Goal: Task Accomplishment & Management: Manage account settings

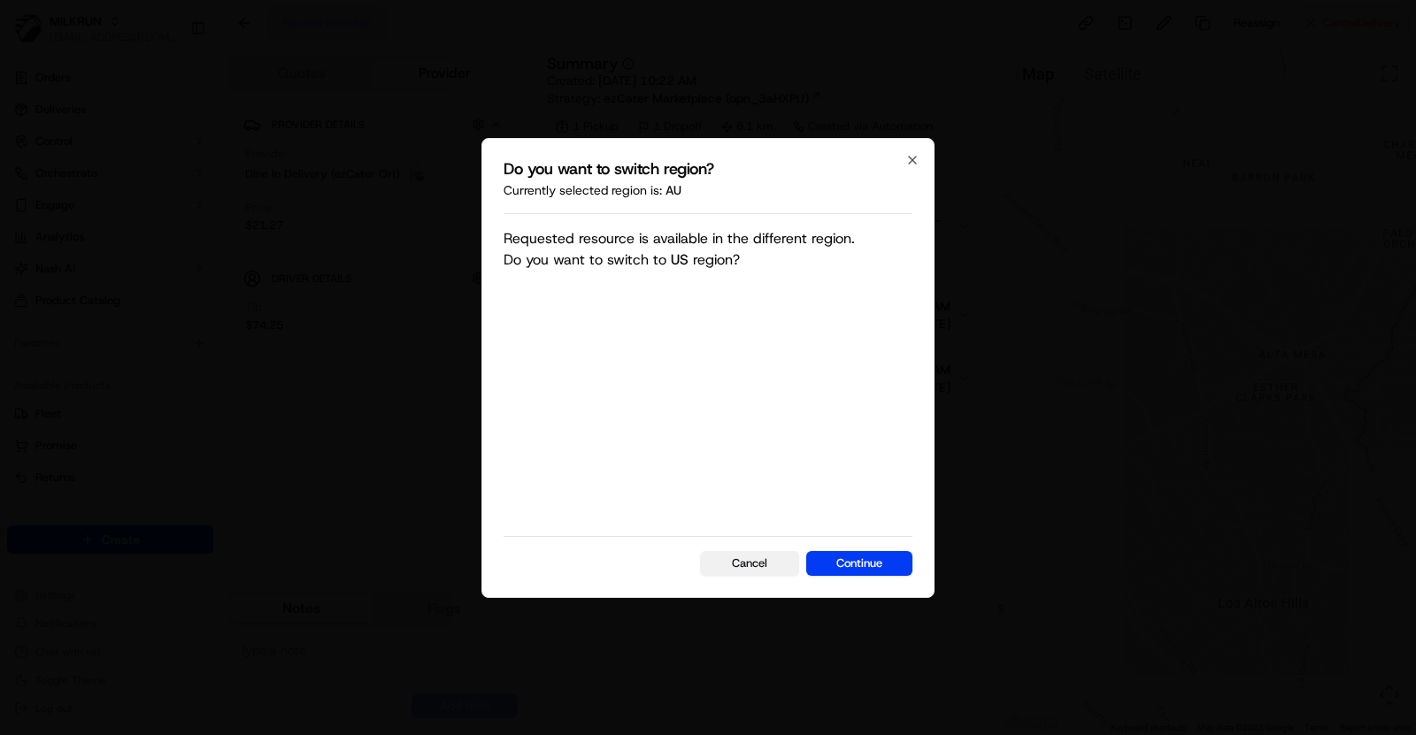
click at [734, 564] on button "Cancel" at bounding box center [749, 563] width 99 height 25
click at [769, 560] on button "Cancel" at bounding box center [749, 563] width 99 height 25
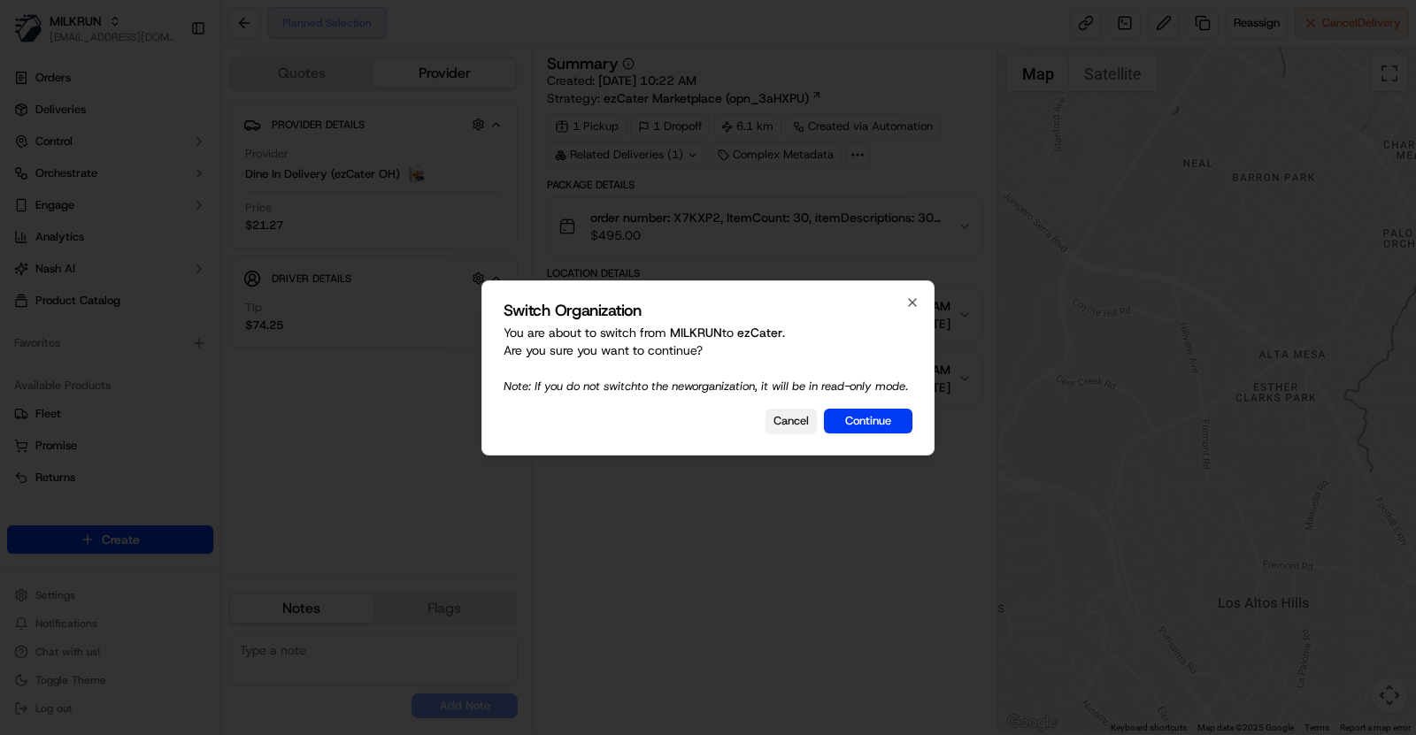
click at [811, 432] on button "Cancel" at bounding box center [790, 421] width 51 height 25
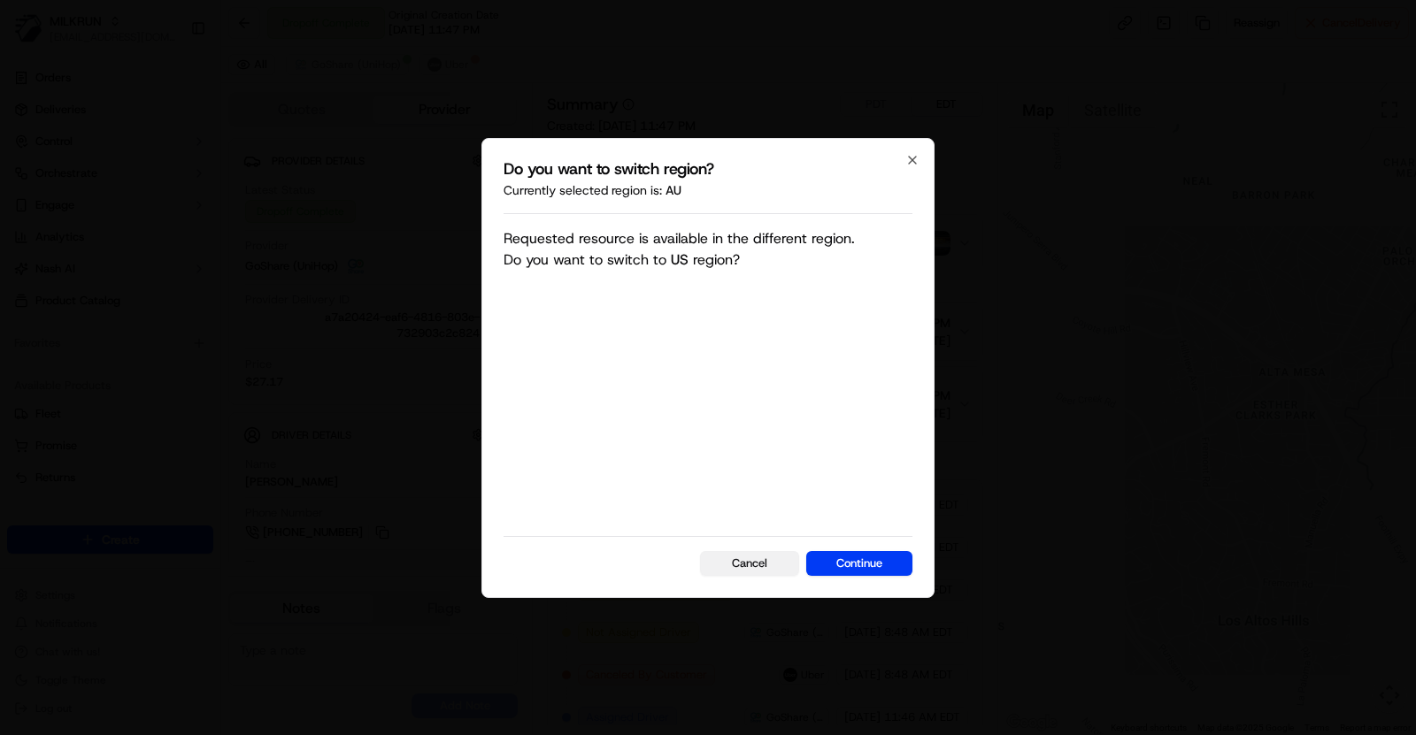
click at [745, 568] on button "Cancel" at bounding box center [749, 563] width 99 height 25
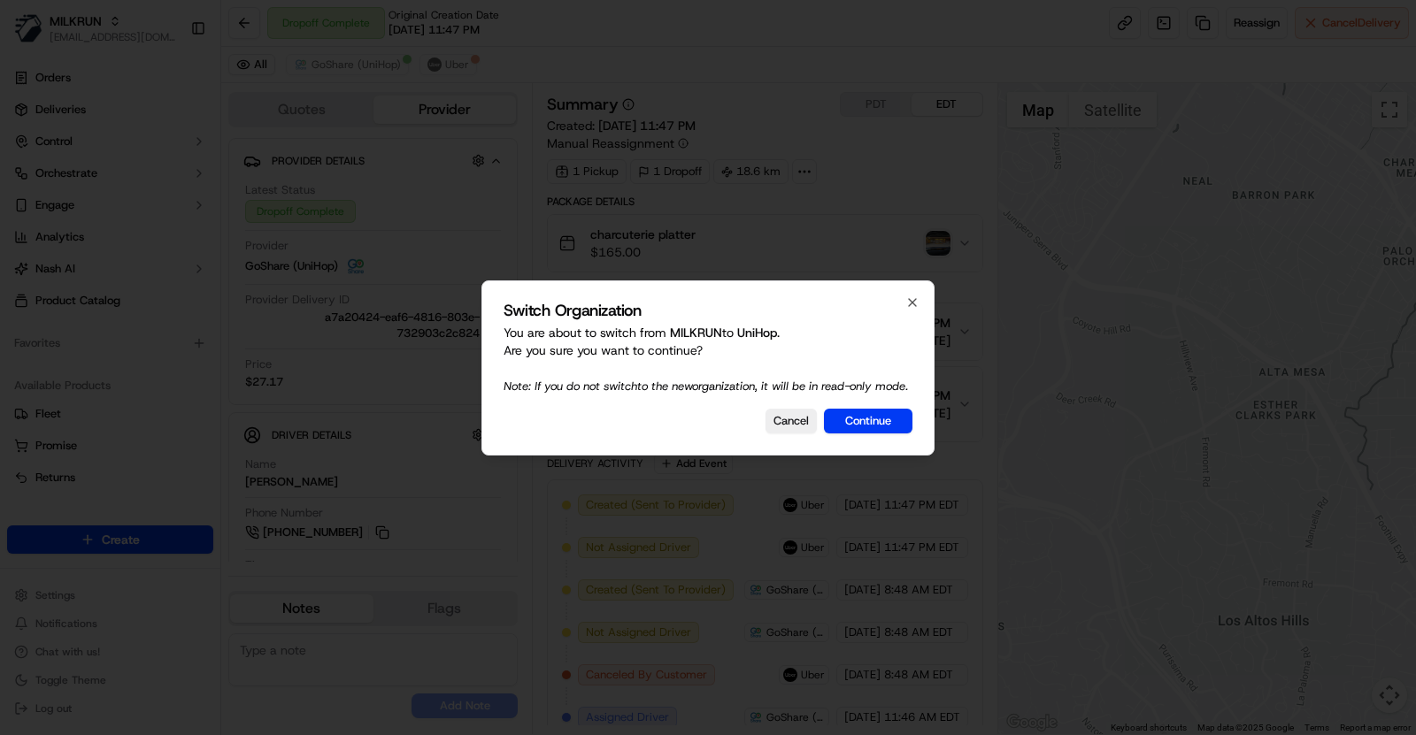
click at [73, 28] on div at bounding box center [708, 367] width 1416 height 735
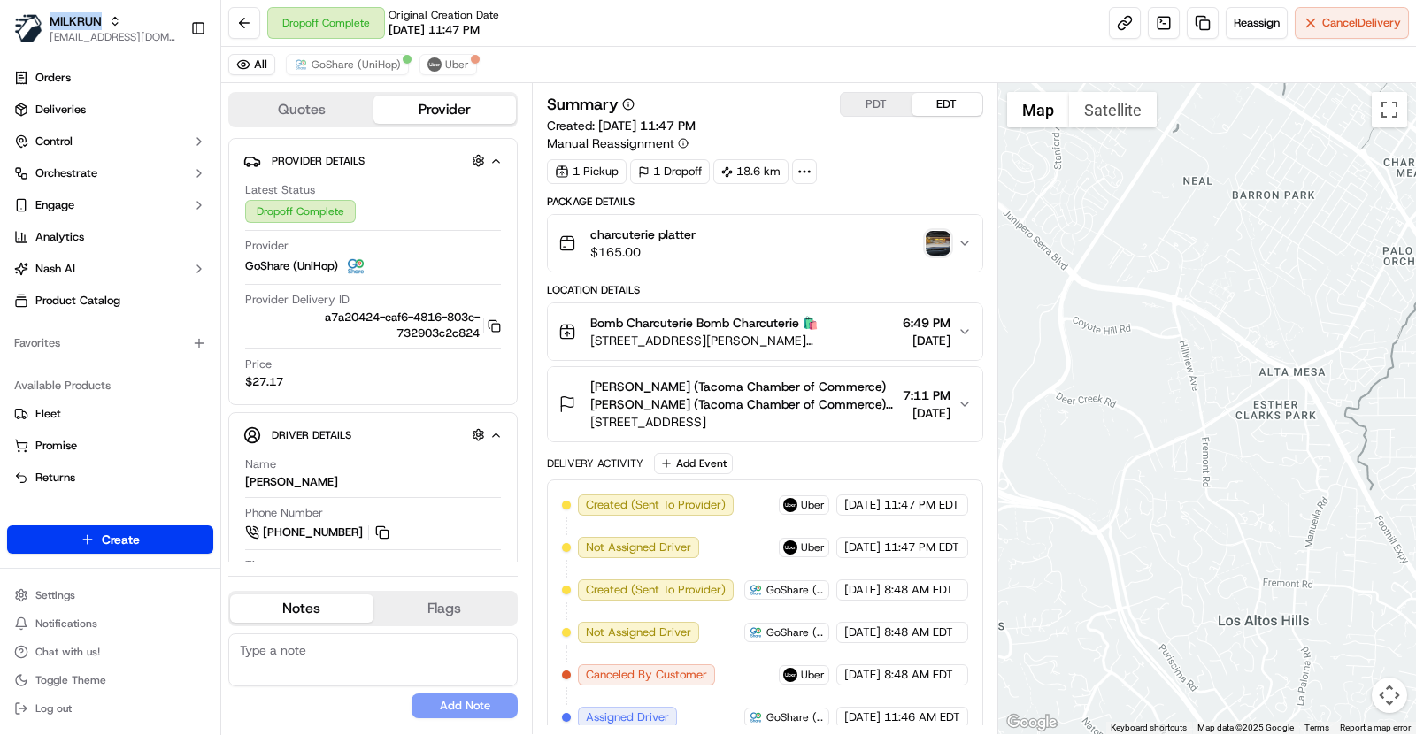
click at [73, 28] on span "MILKRUN" at bounding box center [76, 21] width 52 height 18
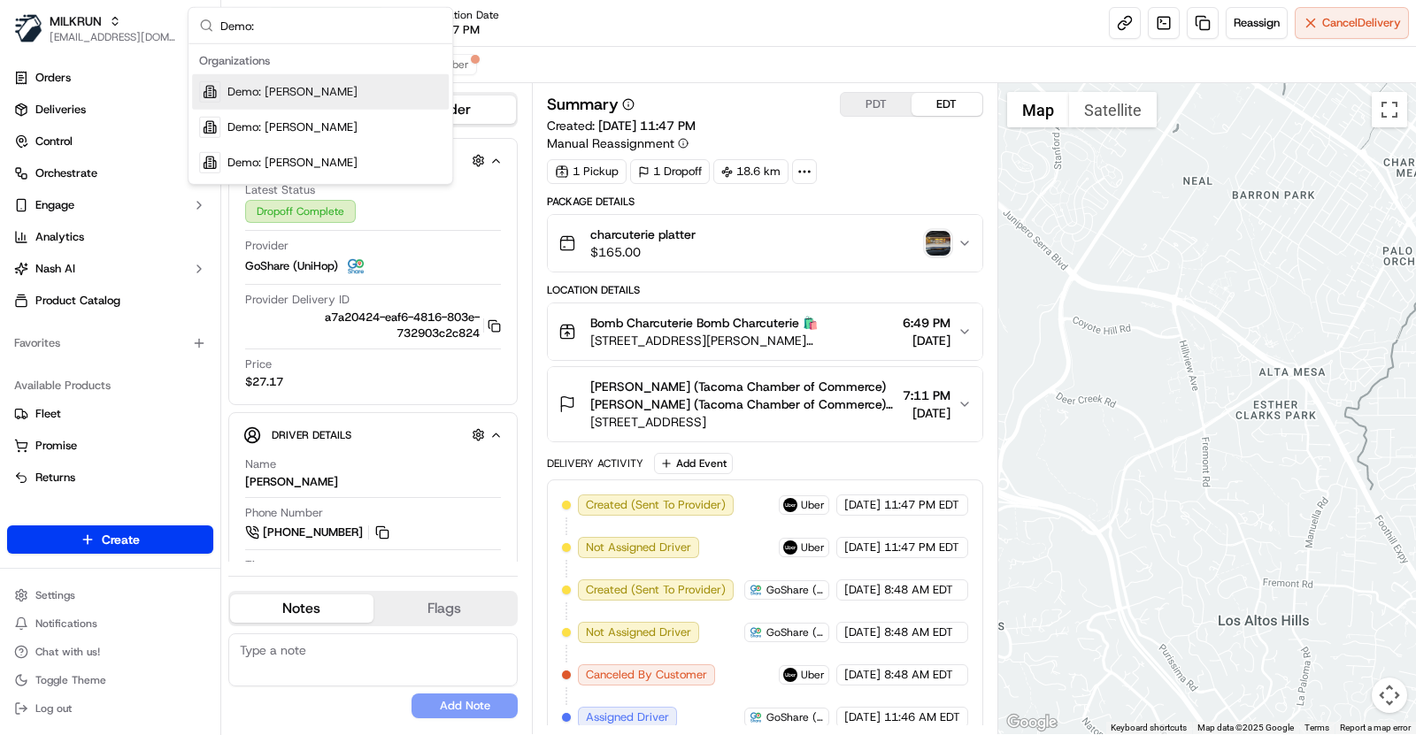
type input "Demo:"
click at [330, 88] on div "Demo: Brandan" at bounding box center [320, 91] width 257 height 35
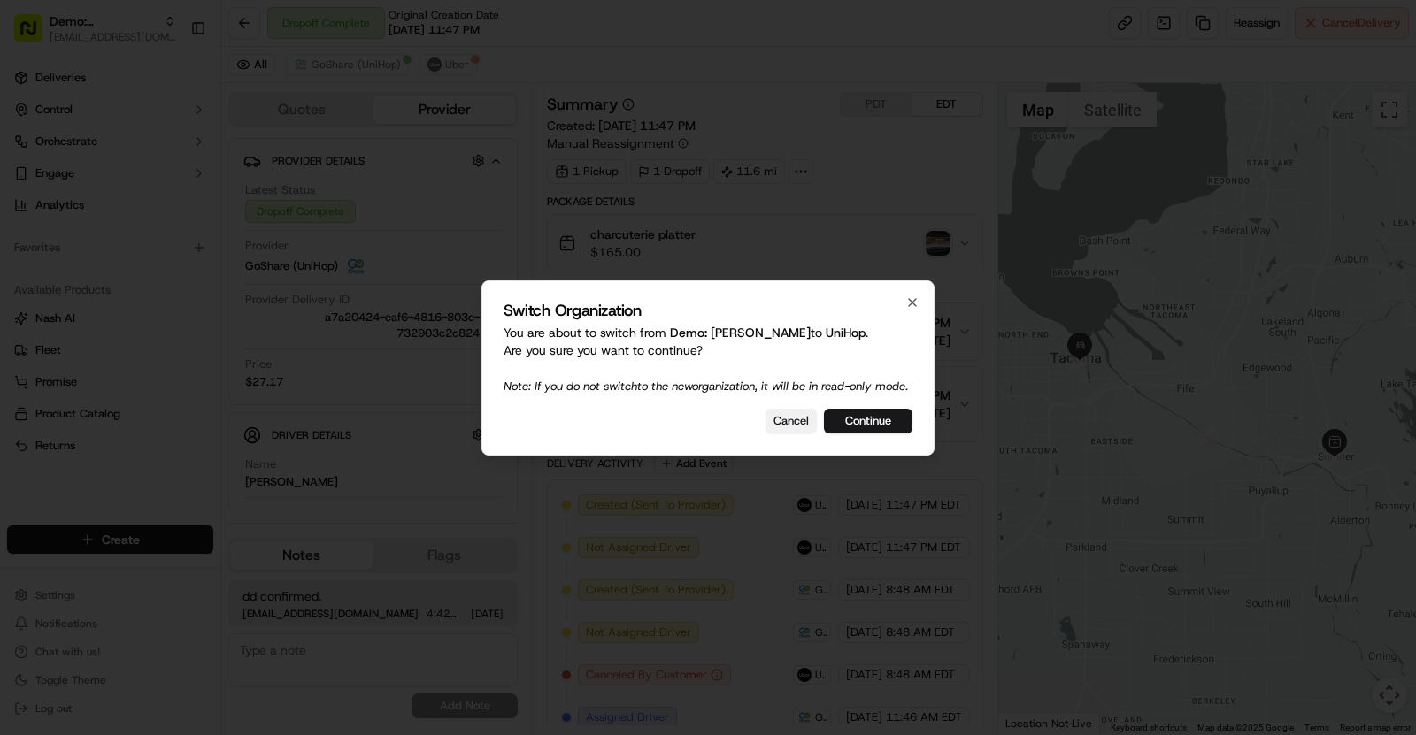
click at [809, 429] on button "Cancel" at bounding box center [790, 421] width 51 height 25
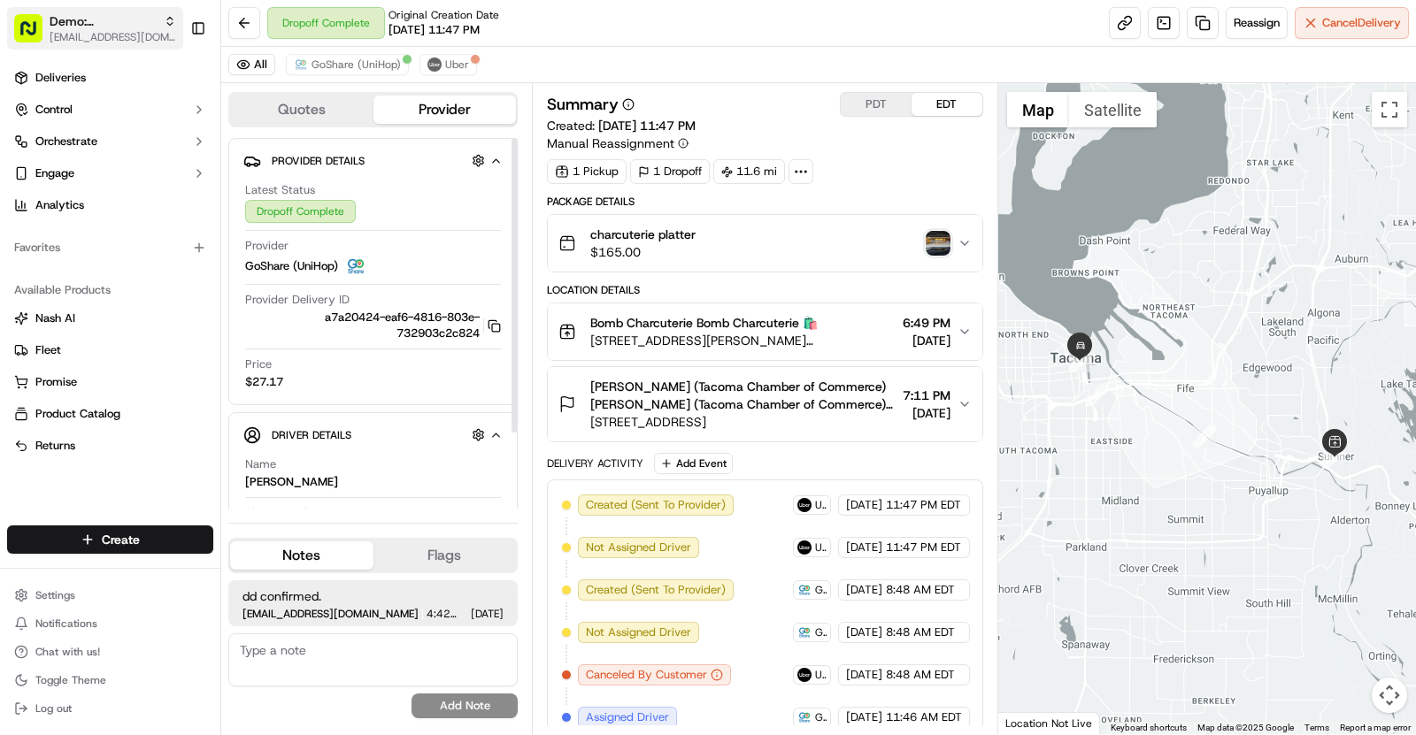
click at [136, 20] on div "Demo: Brandan" at bounding box center [113, 21] width 127 height 18
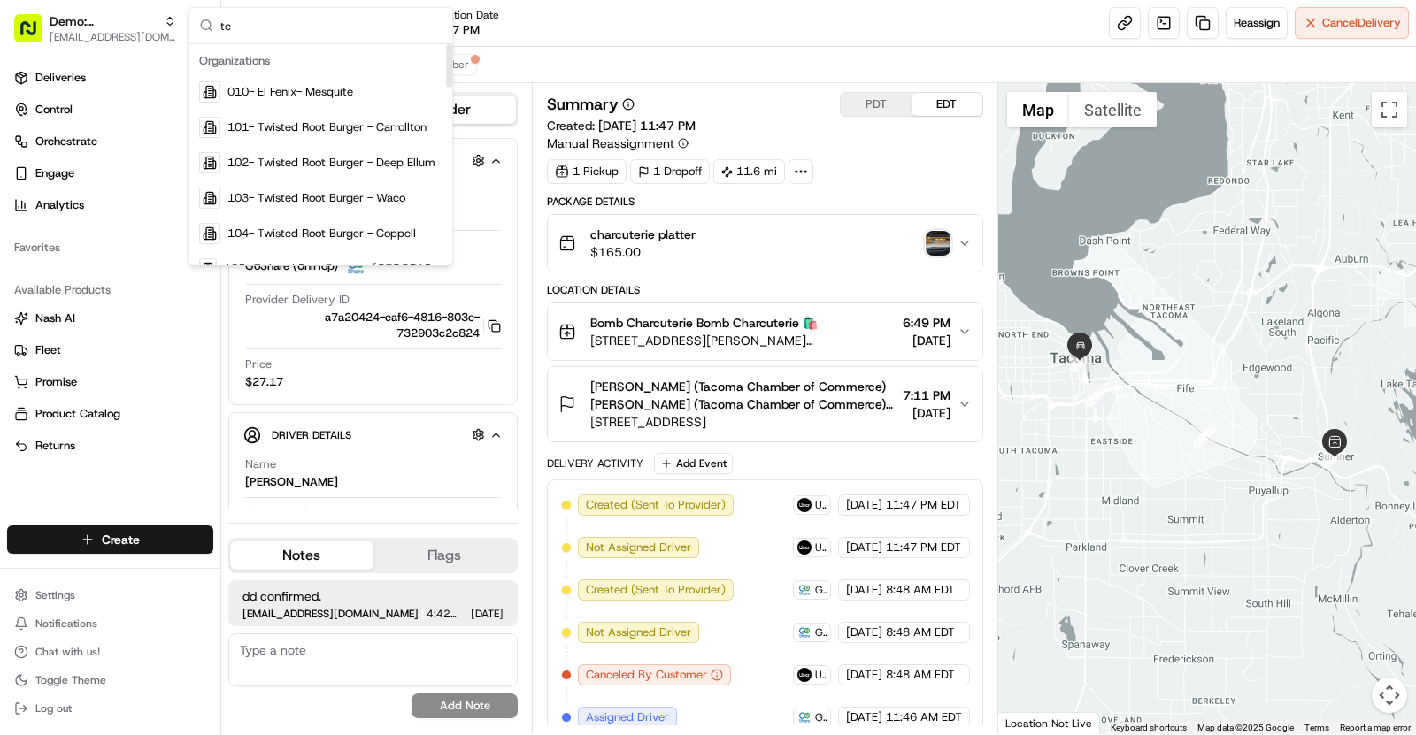
type input "t"
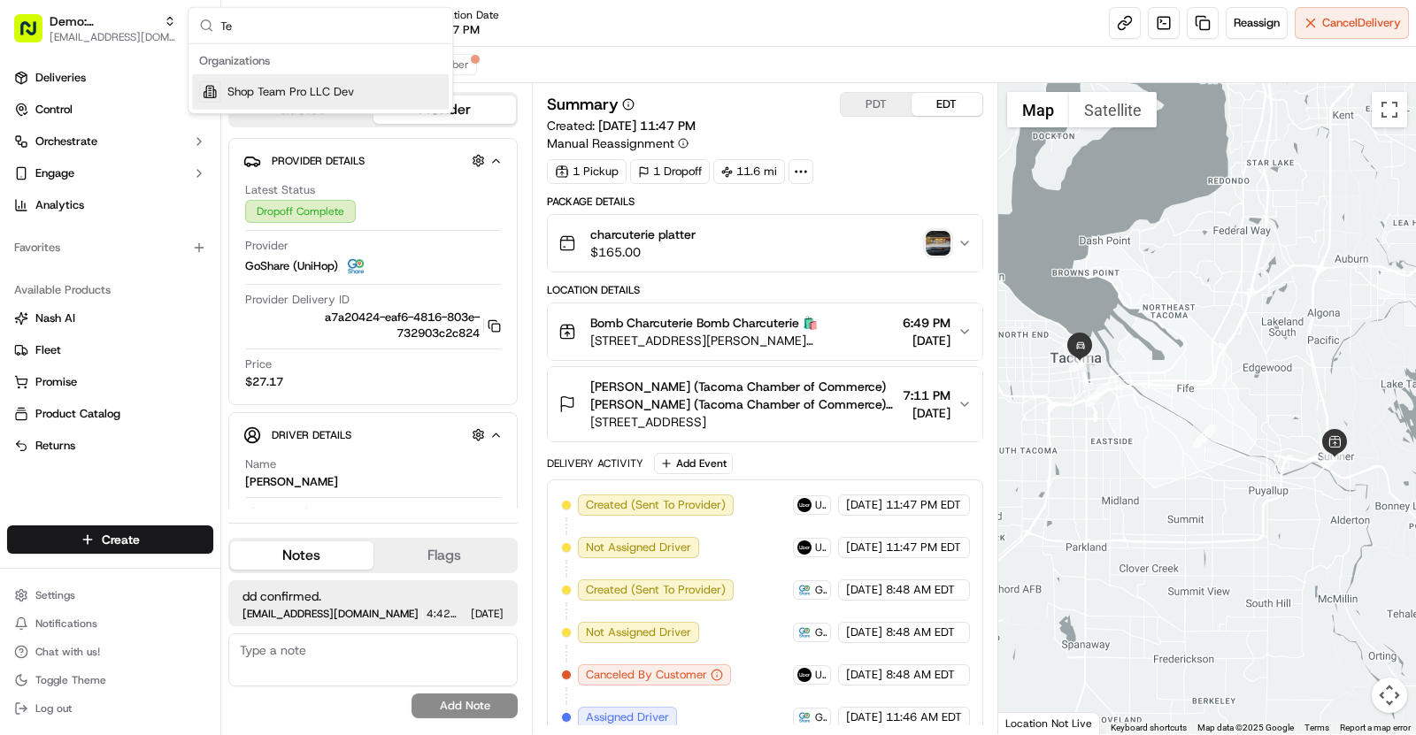
type input "T"
type input "Demo:"
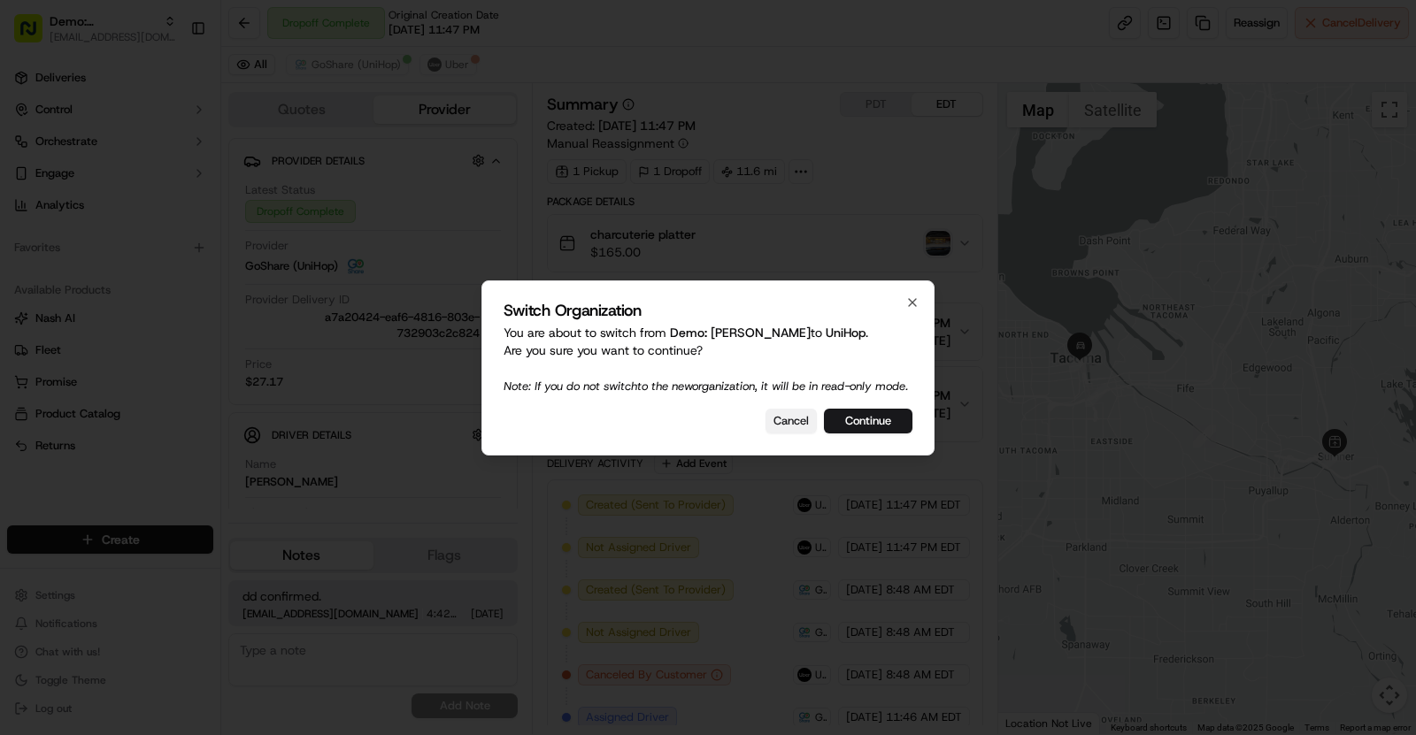
click at [806, 429] on button "Cancel" at bounding box center [790, 421] width 51 height 25
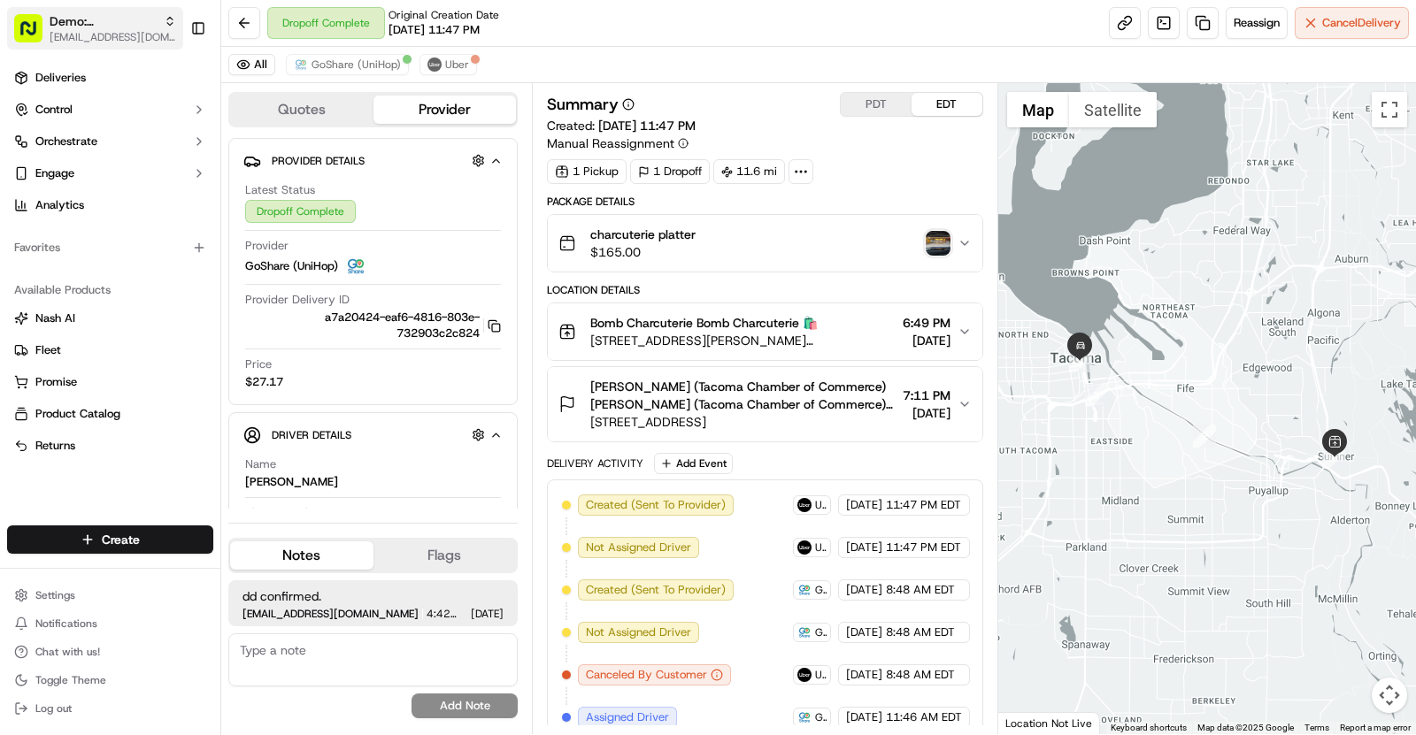
click at [115, 35] on span "[EMAIL_ADDRESS][DOMAIN_NAME]" at bounding box center [113, 37] width 127 height 14
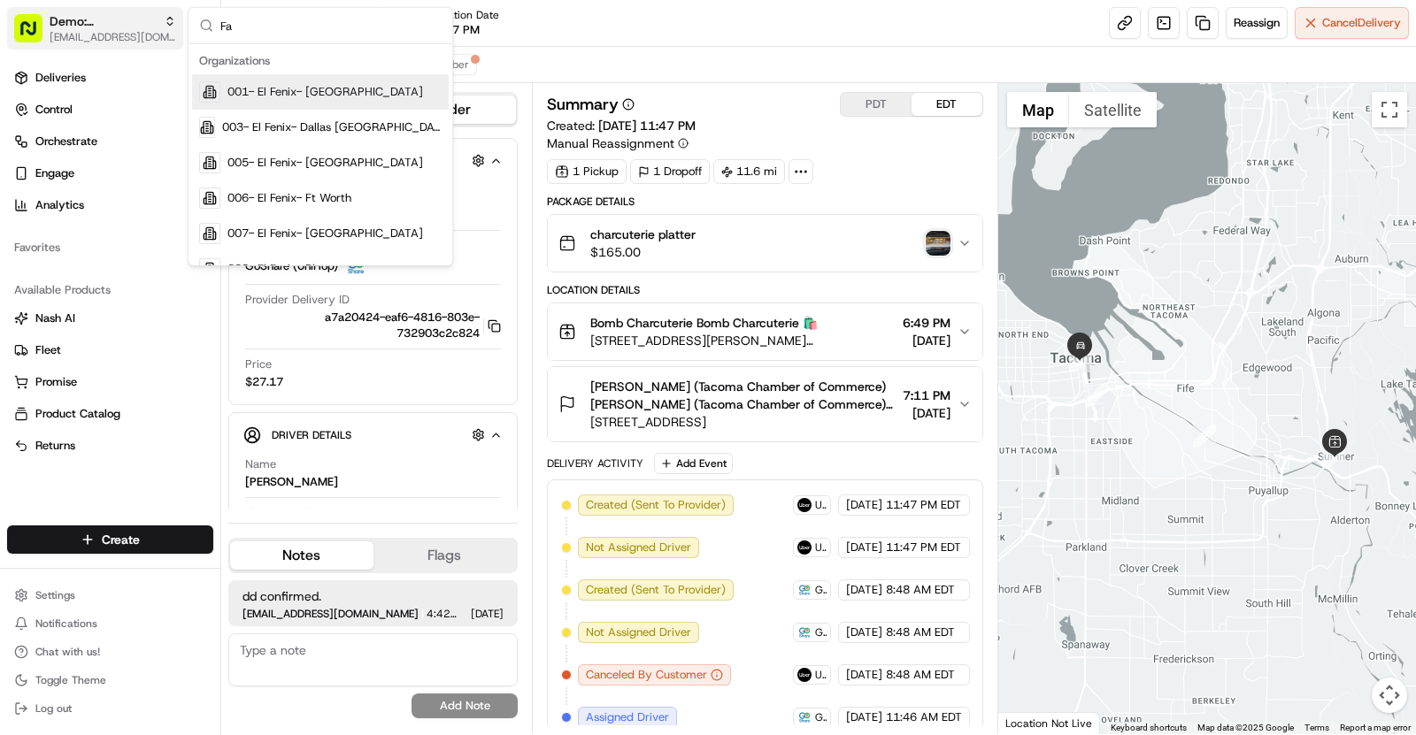
type input "Fan"
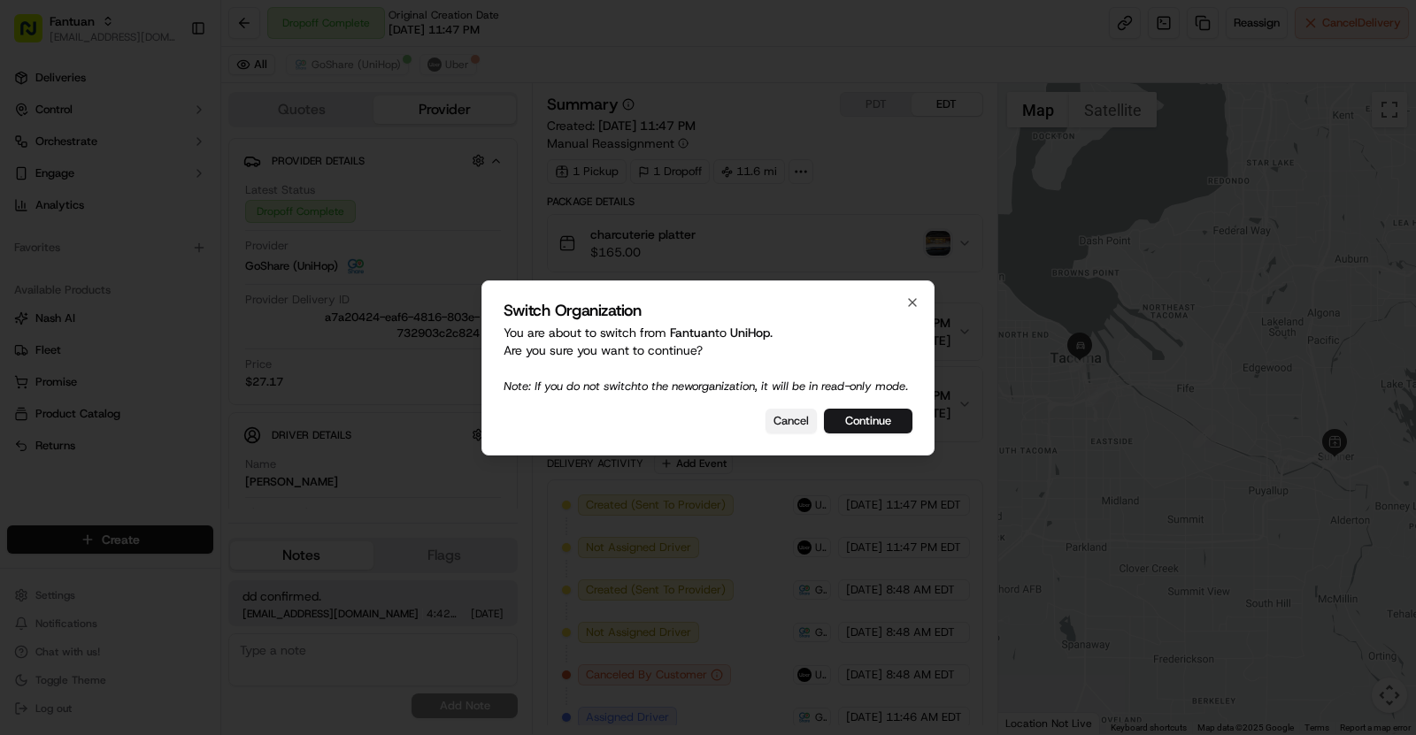
click at [778, 428] on button "Cancel" at bounding box center [790, 421] width 51 height 25
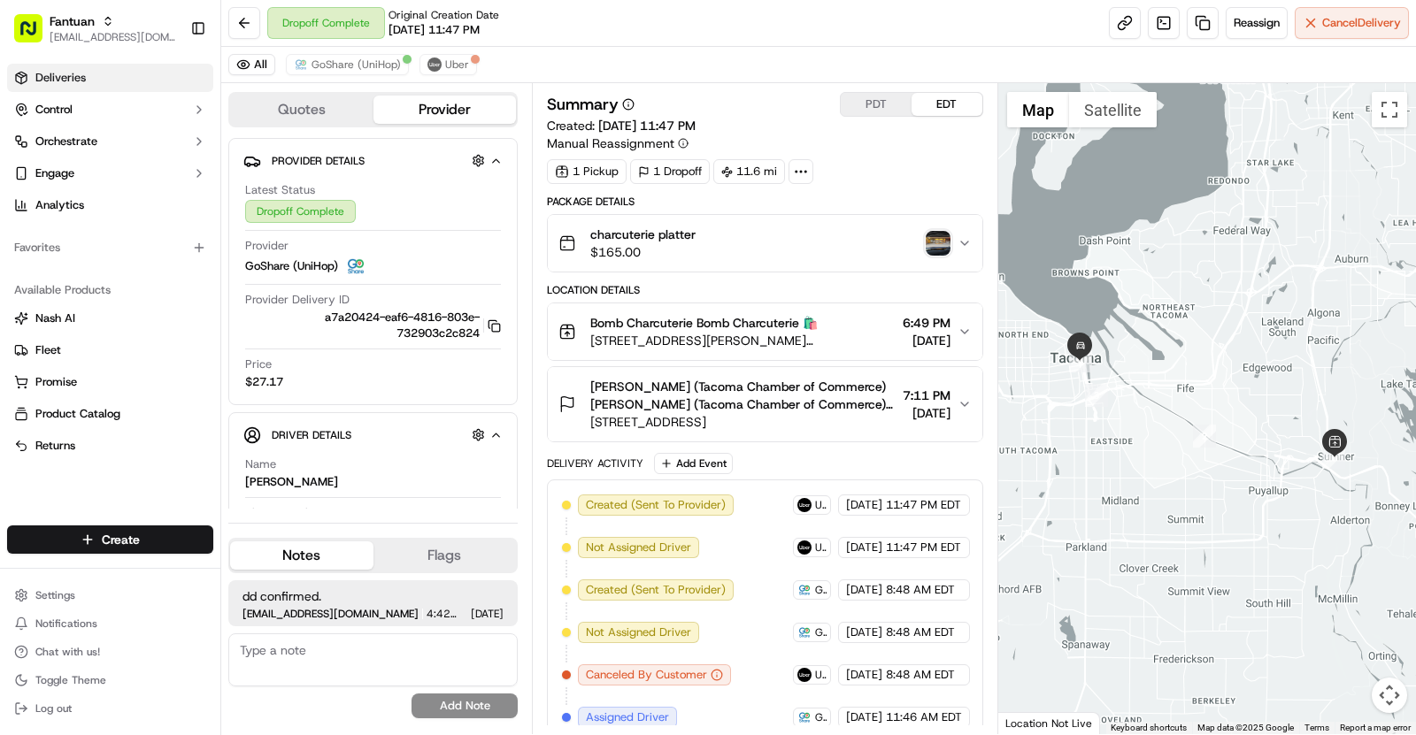
click at [81, 81] on span "Deliveries" at bounding box center [60, 78] width 50 height 16
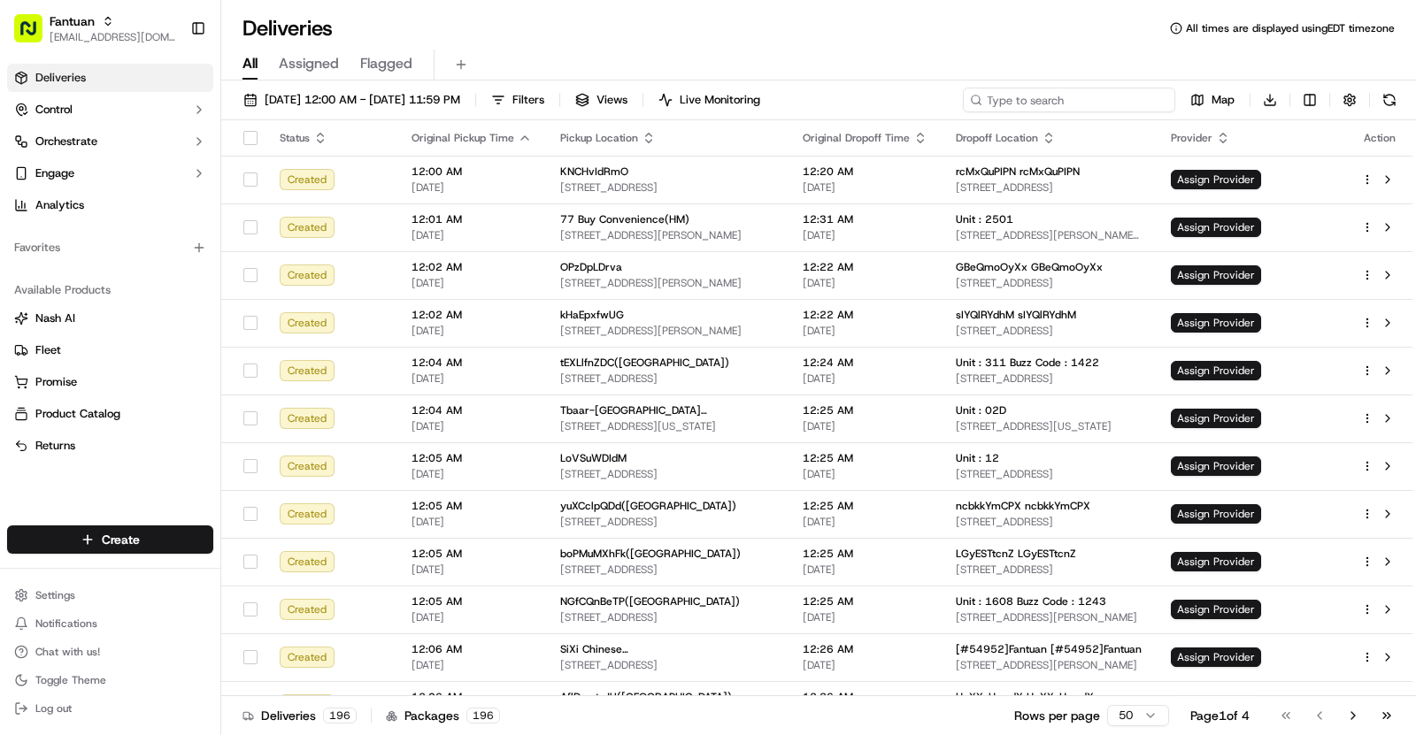
click at [1057, 105] on input at bounding box center [1069, 100] width 212 height 25
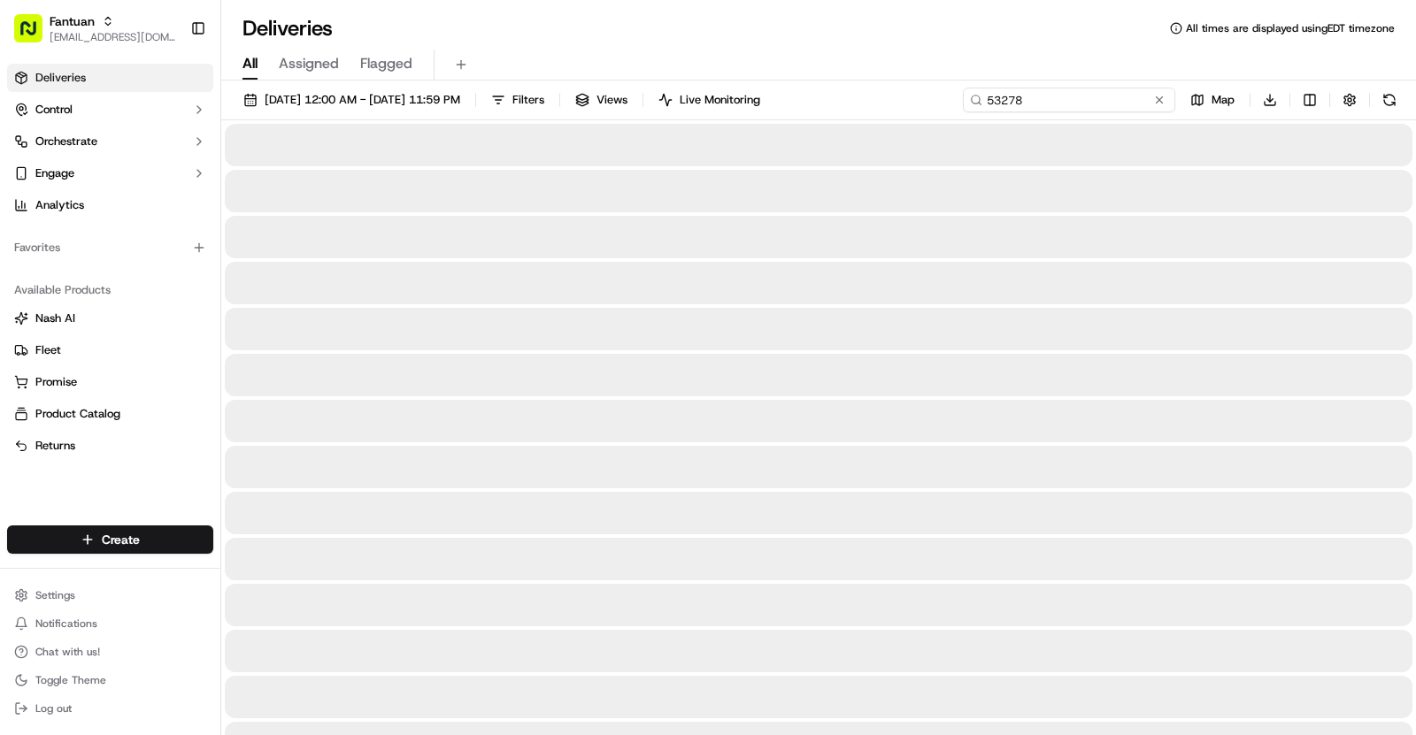
type input "53278"
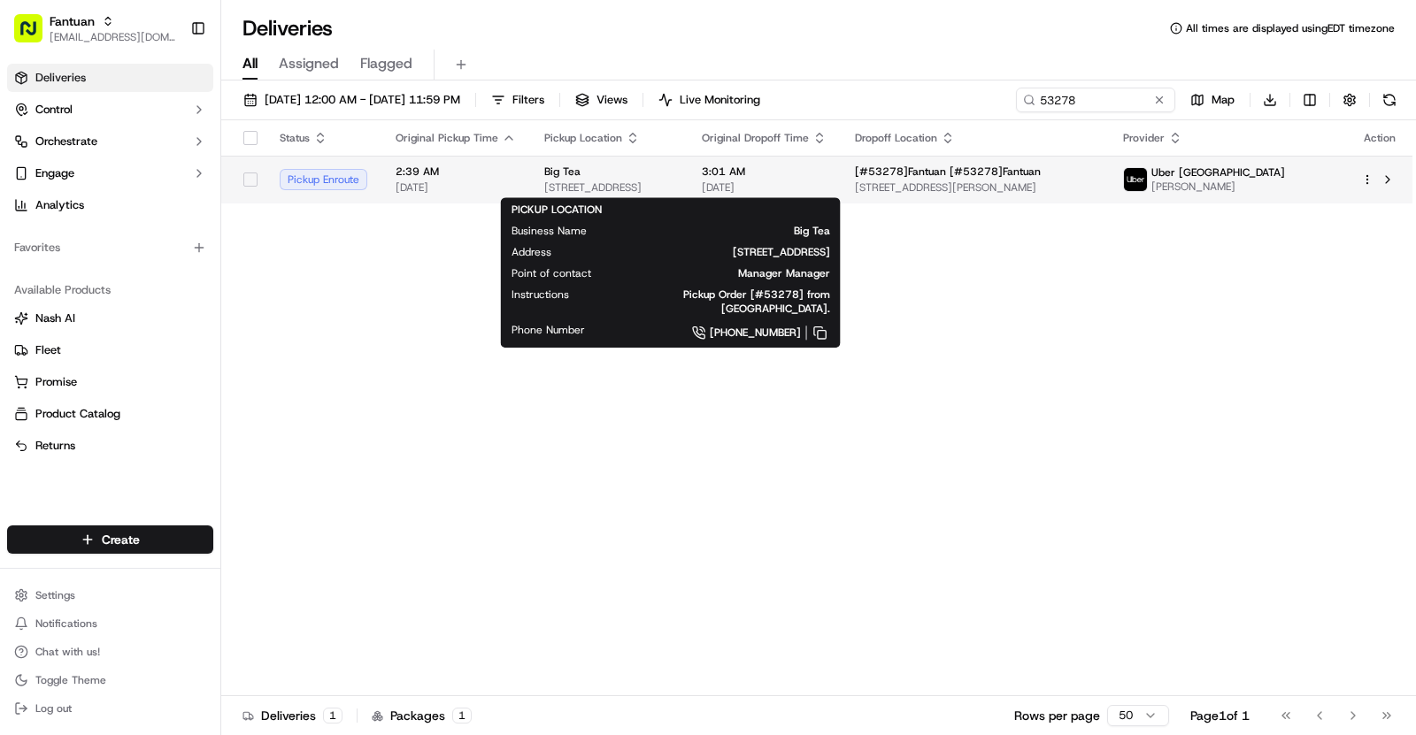
click at [673, 178] on div "Big Tea 649 Warrigal Rd, Chadstone VIC 3148, Australia" at bounding box center [608, 180] width 129 height 30
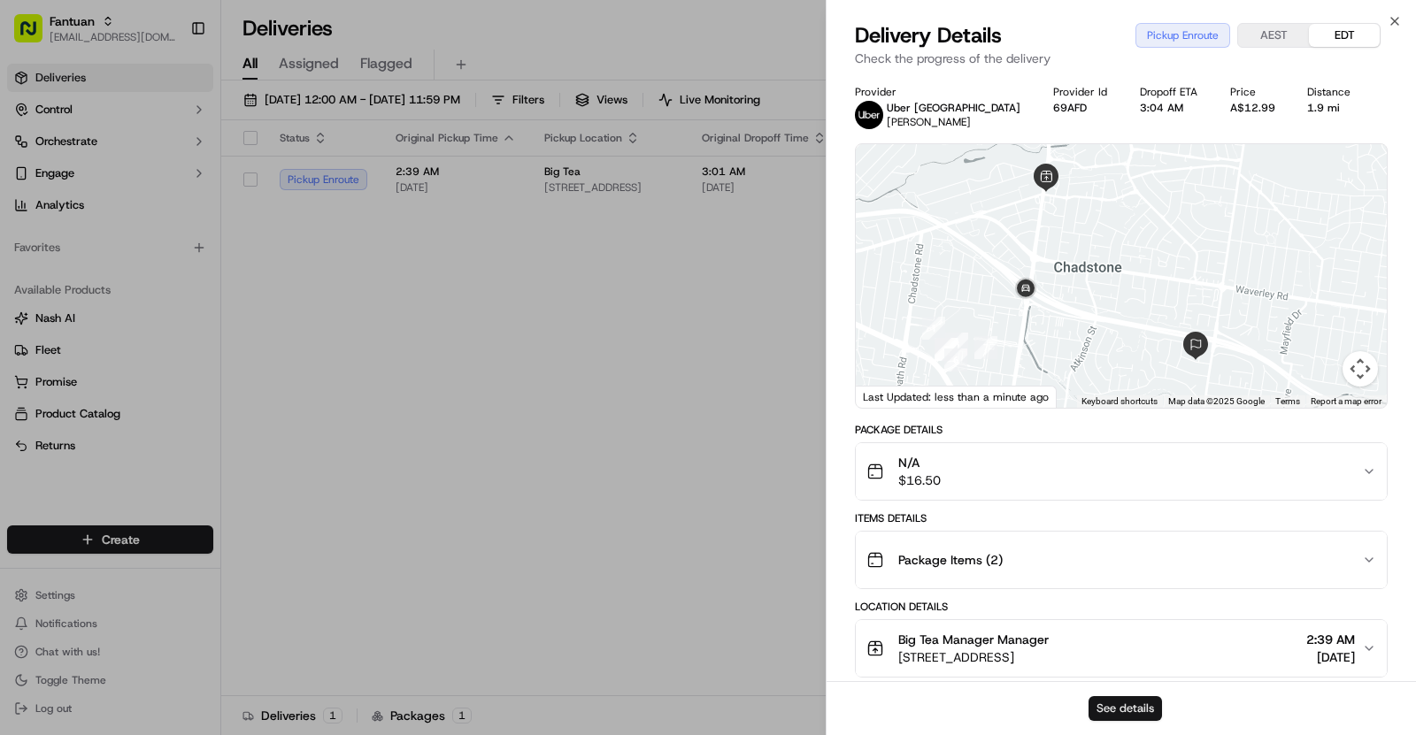
click at [1120, 712] on button "See details" at bounding box center [1124, 708] width 73 height 25
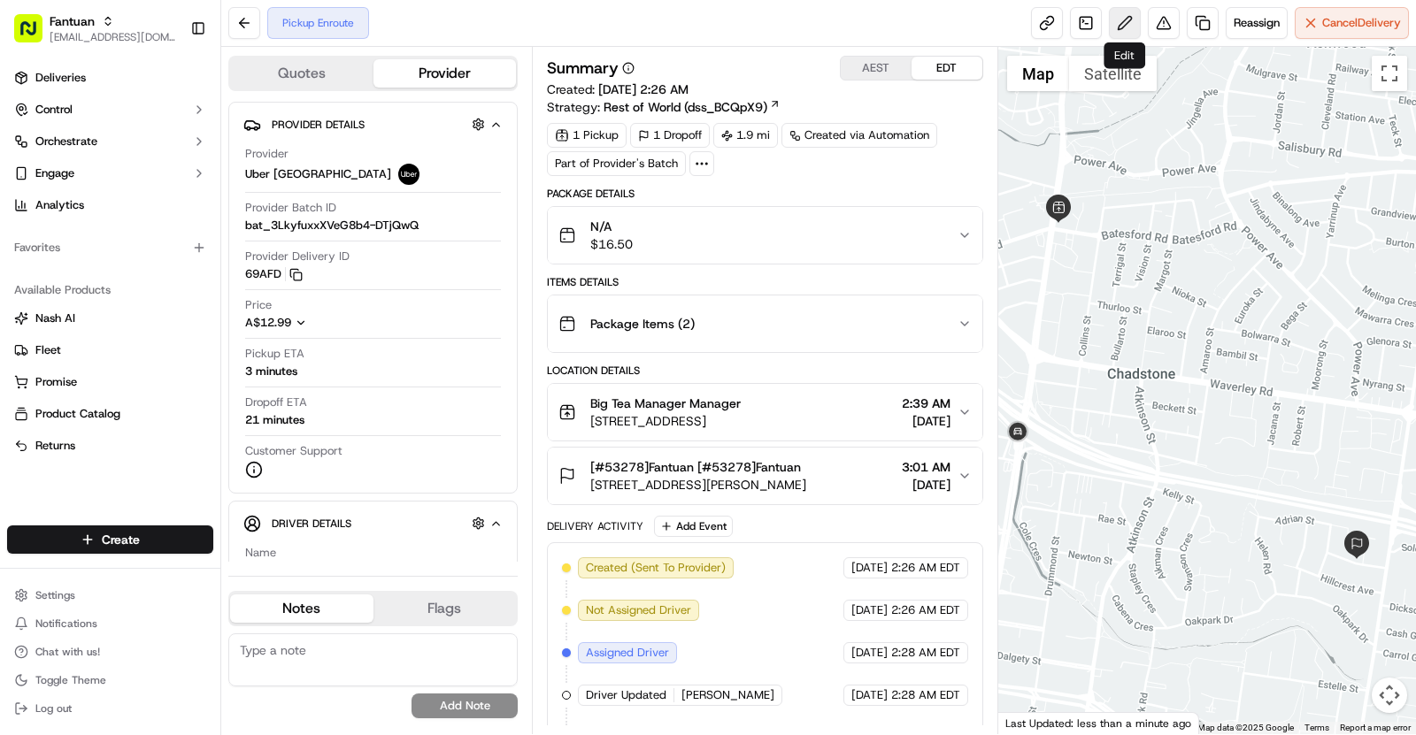
click at [1126, 27] on button at bounding box center [1125, 23] width 32 height 32
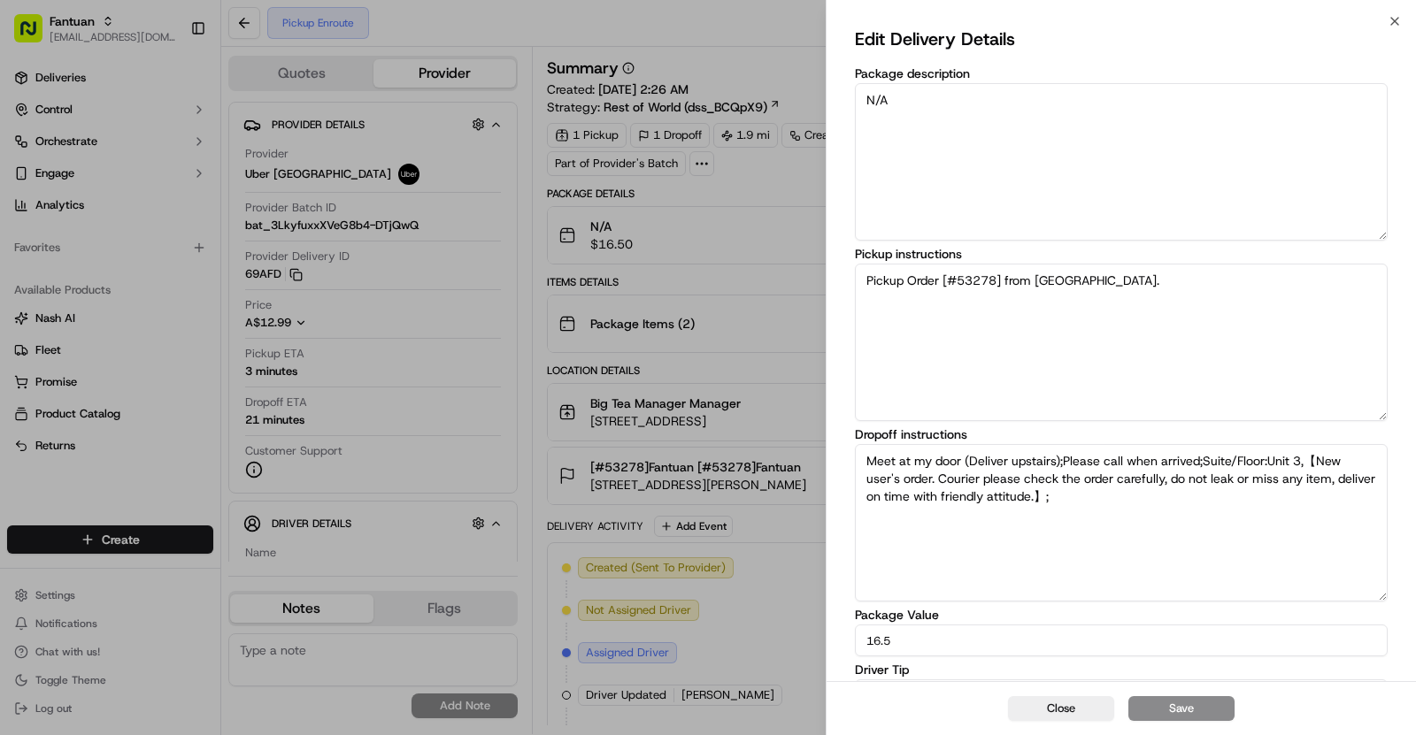
scroll to position [85, 0]
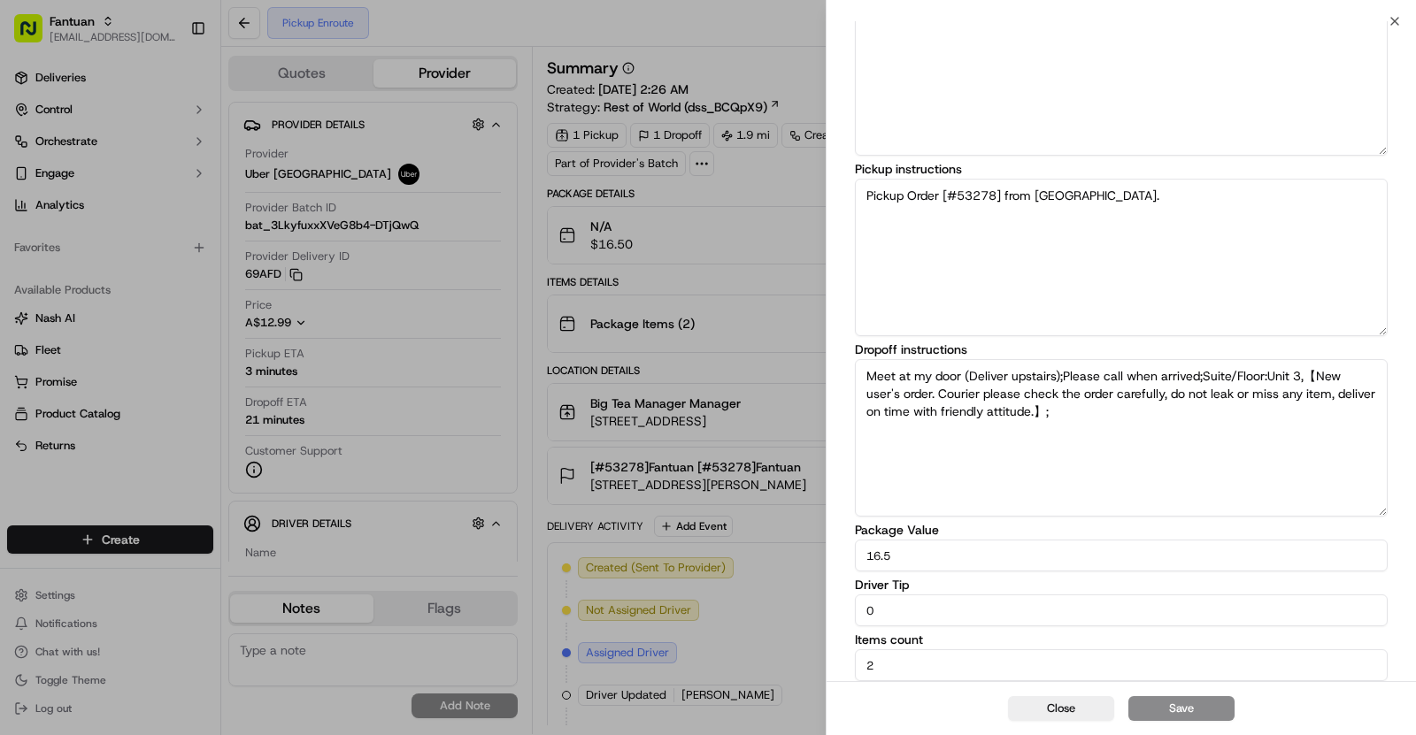
click at [866, 376] on textarea "Meet at my door (Deliver upstairs);Please call when arrived;Suite/Floor:Unit 3,…" at bounding box center [1121, 438] width 533 height 158
click at [927, 373] on textarea "Call at +61043133Meet at my door (Deliver upstairs);Please call when arrived;Su…" at bounding box center [1121, 438] width 533 height 158
click at [959, 377] on textarea "Call at +61 043133Meet at my door (Deliver upstairs);Please call when arrived;S…" at bounding box center [1121, 438] width 533 height 158
click at [984, 378] on textarea "Call at +61 043 133Meet at my door (Deliver upstairs);Please call when arrived;…" at bounding box center [1121, 438] width 533 height 158
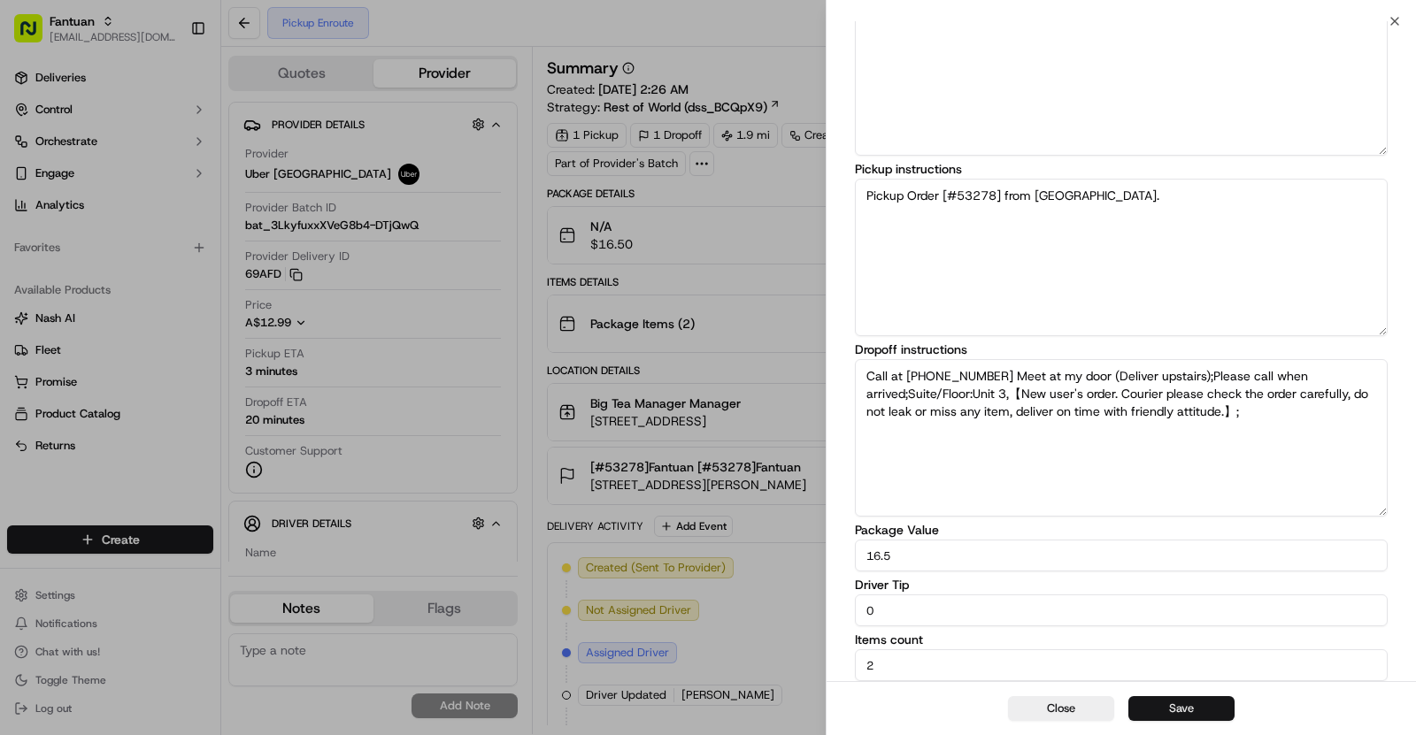
type textarea "Call at +61 043 133 2333 Meet at my door (Deliver upstairs);Please call when ar…"
click at [1181, 703] on button "Save" at bounding box center [1181, 708] width 106 height 25
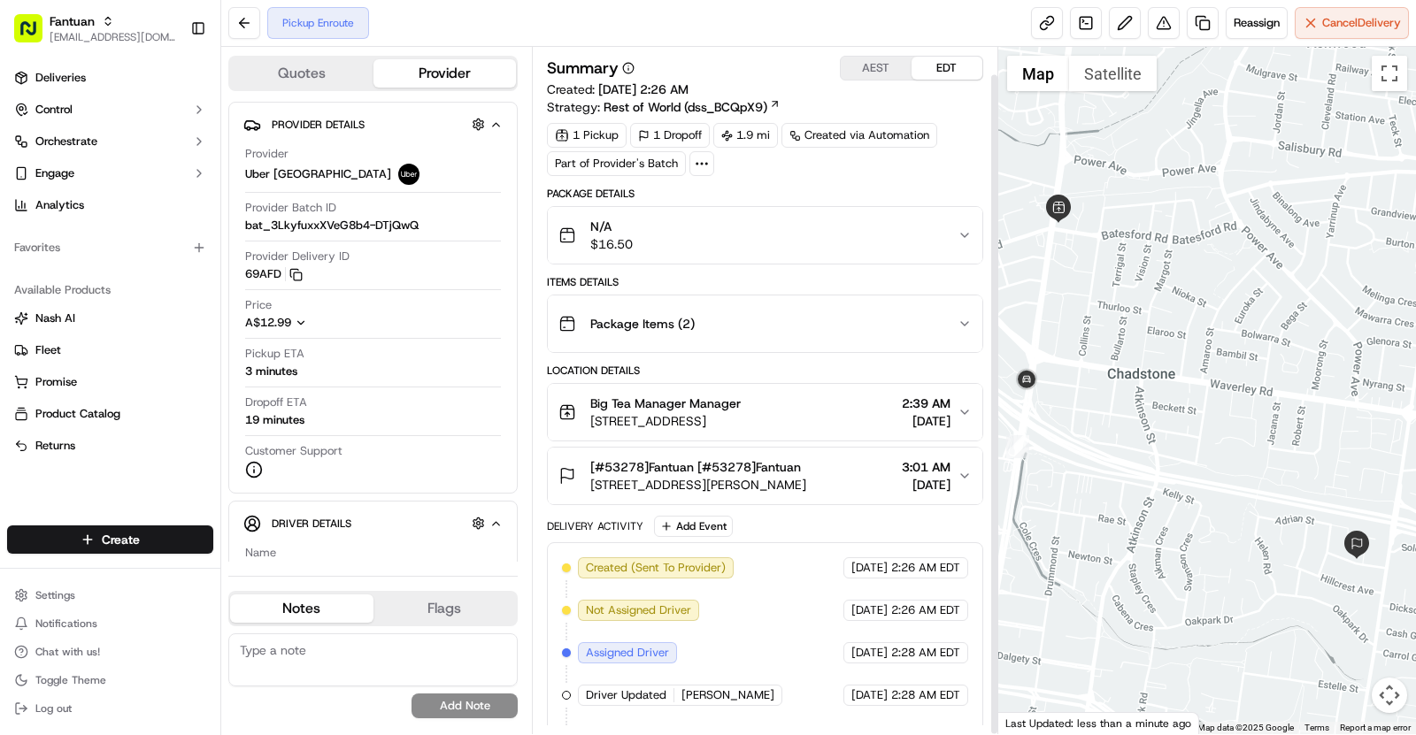
scroll to position [28, 0]
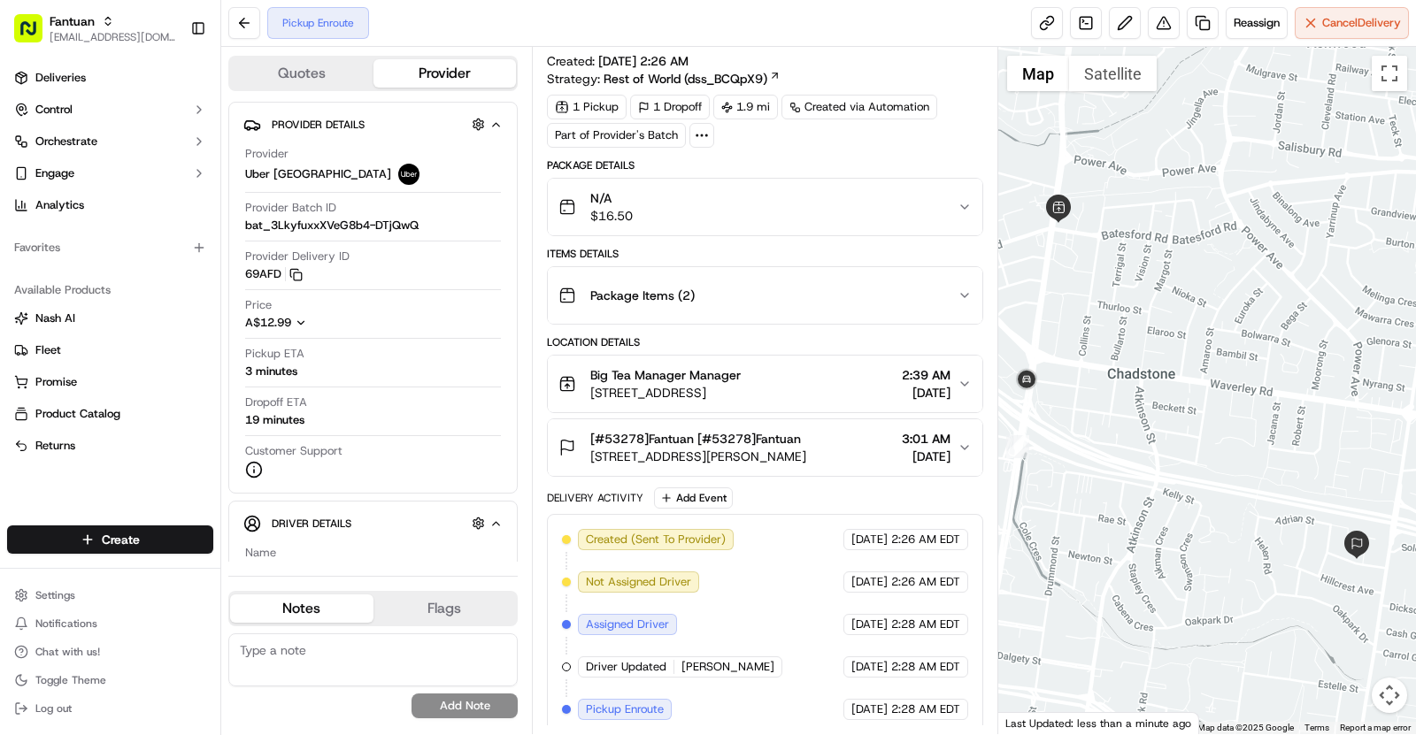
click at [802, 449] on span "7 Churchill Ave, Chadstone VIC 3148, Australia" at bounding box center [698, 457] width 216 height 18
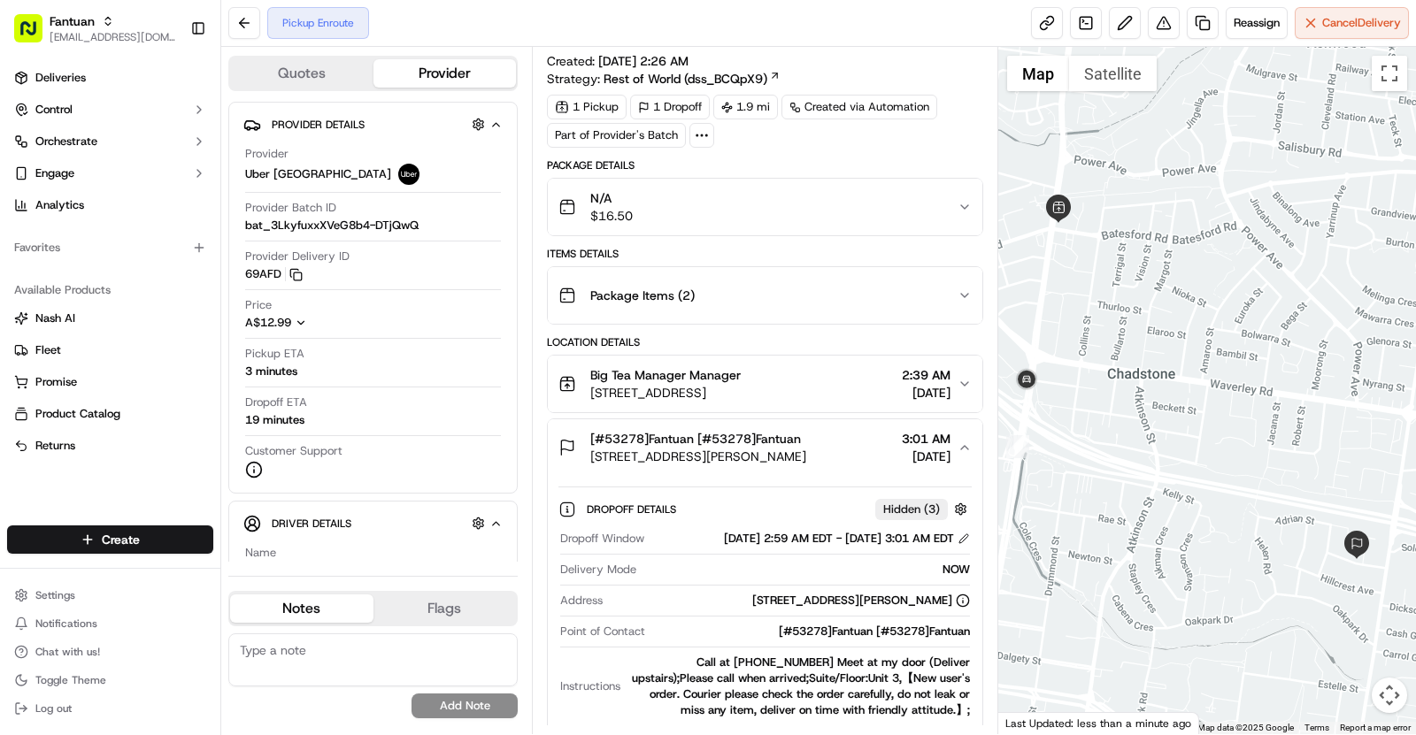
scroll to position [334, 0]
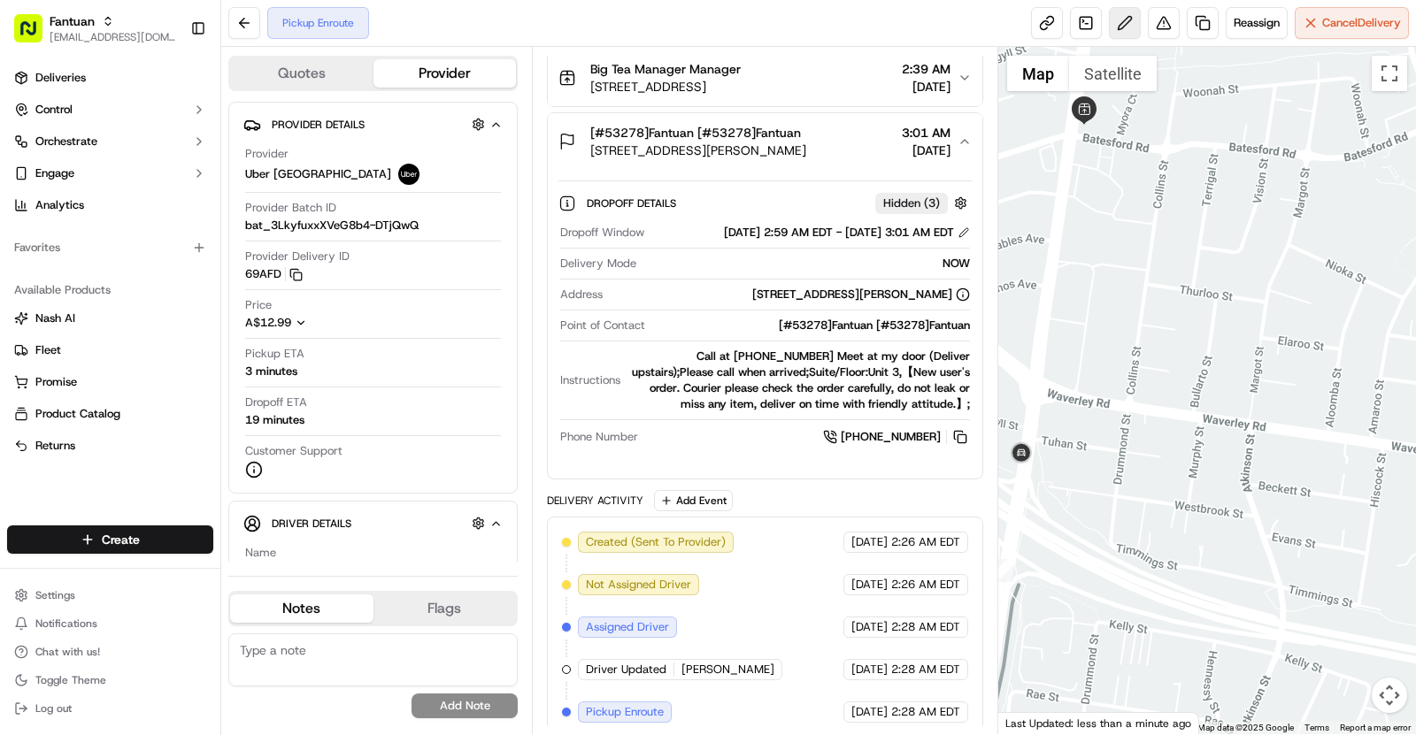
click at [1124, 15] on button at bounding box center [1125, 23] width 32 height 32
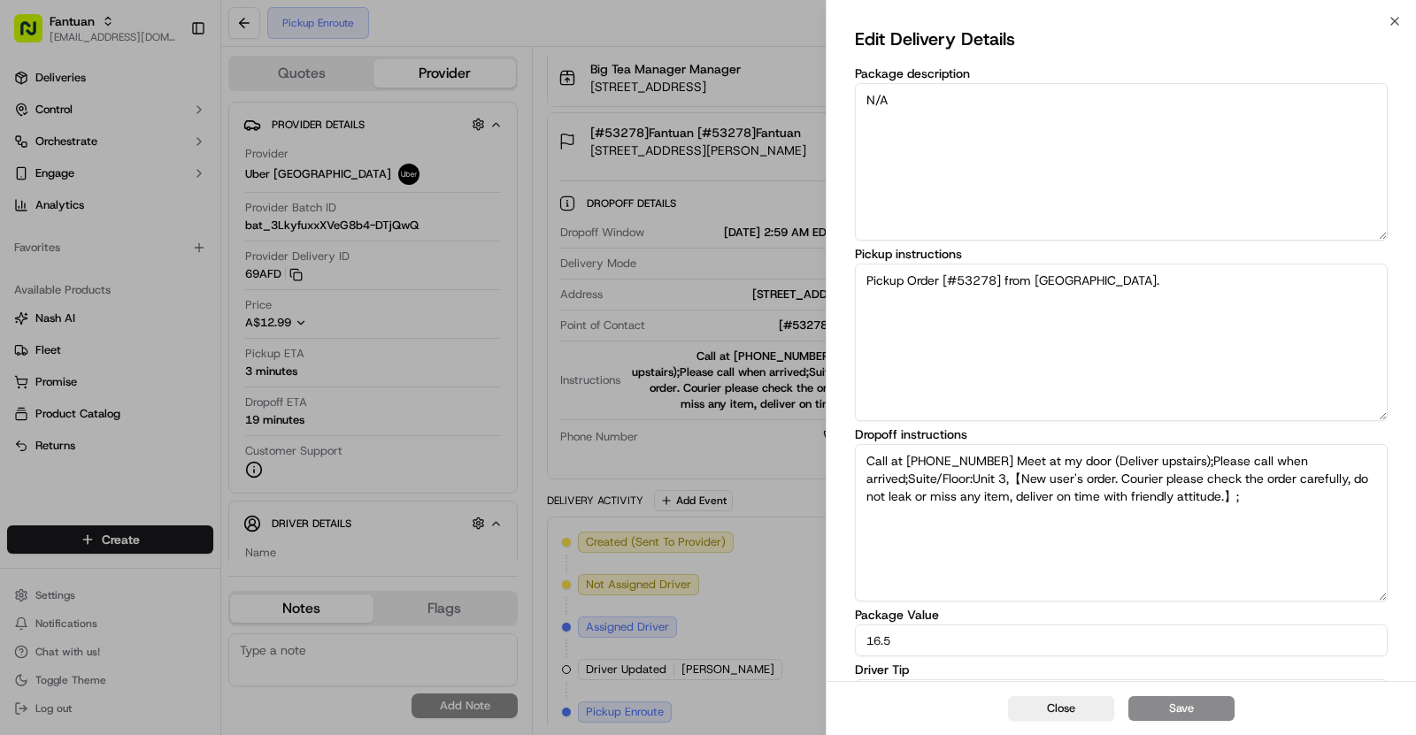
click at [869, 460] on textarea "Call at +61 043 133 2333 Meet at my door (Deliver upstairs);Please call when ar…" at bounding box center [1121, 523] width 533 height 158
click at [947, 451] on textarea "Please Call at +61 043 133 2333 Meet at my door (Deliver upstairs);Please call …" at bounding box center [1121, 523] width 533 height 158
type textarea "Please Call at this number +61 043 133 2333 Meet at my door (Deliver upstairs);…"
click at [1180, 703] on button "Save" at bounding box center [1181, 708] width 106 height 25
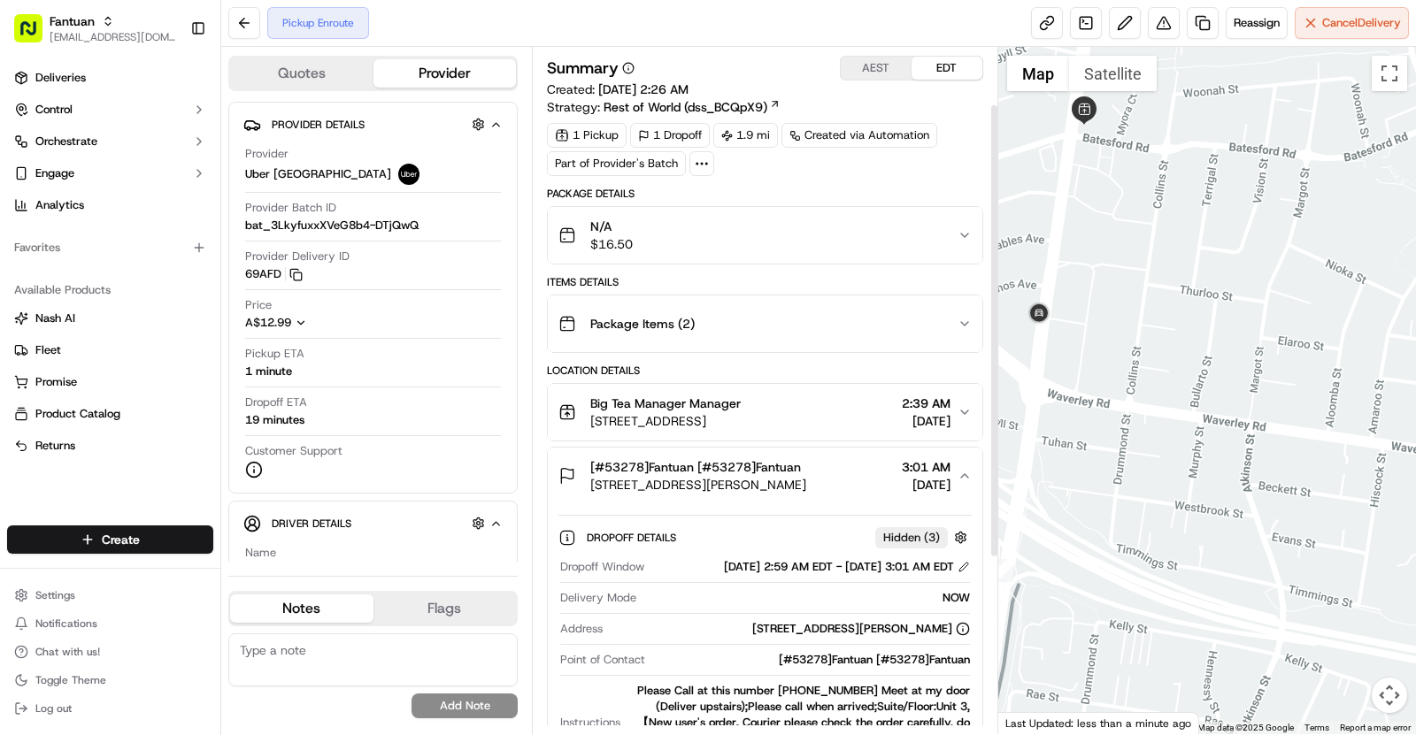
scroll to position [350, 0]
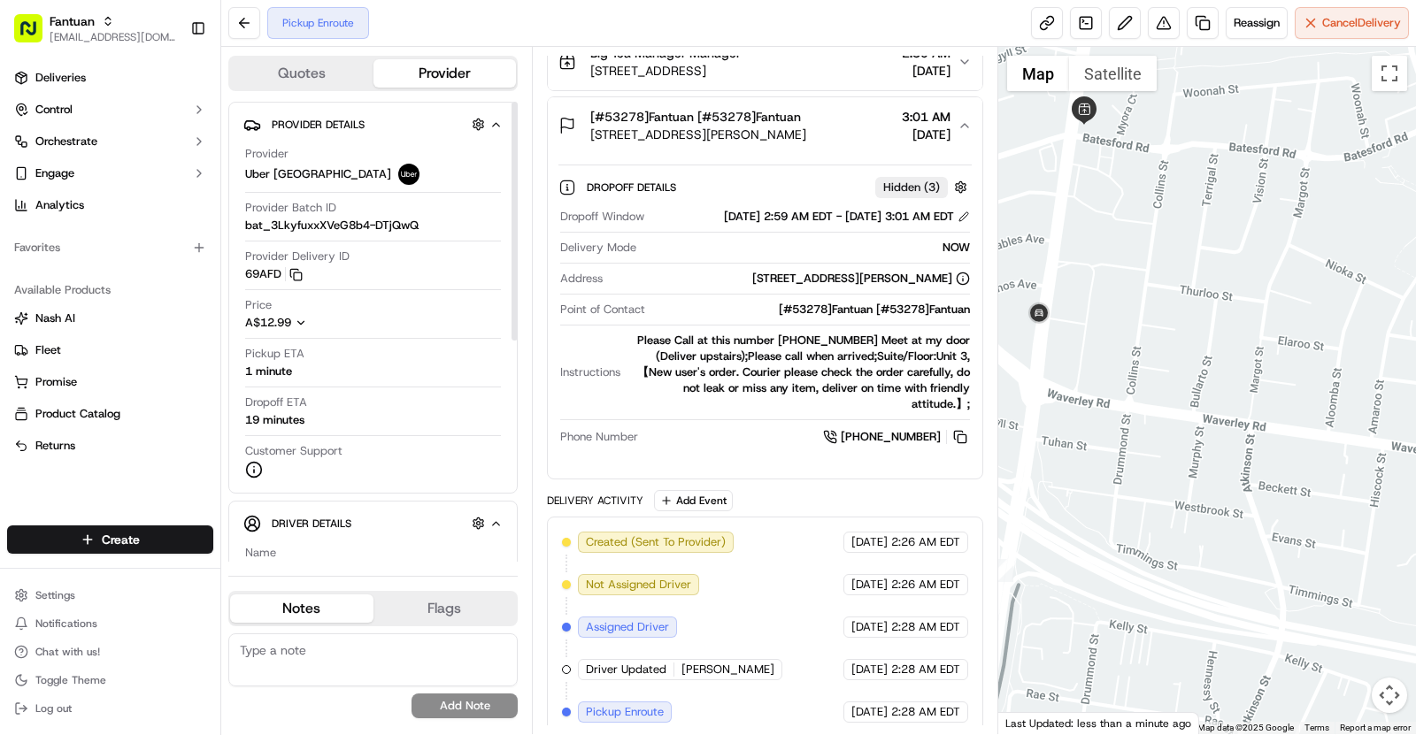
click at [357, 648] on textarea at bounding box center [372, 660] width 289 height 53
type textarea "Delivery Instructions updated with the new Phone number"
click at [487, 700] on button "Add Note" at bounding box center [464, 706] width 106 height 25
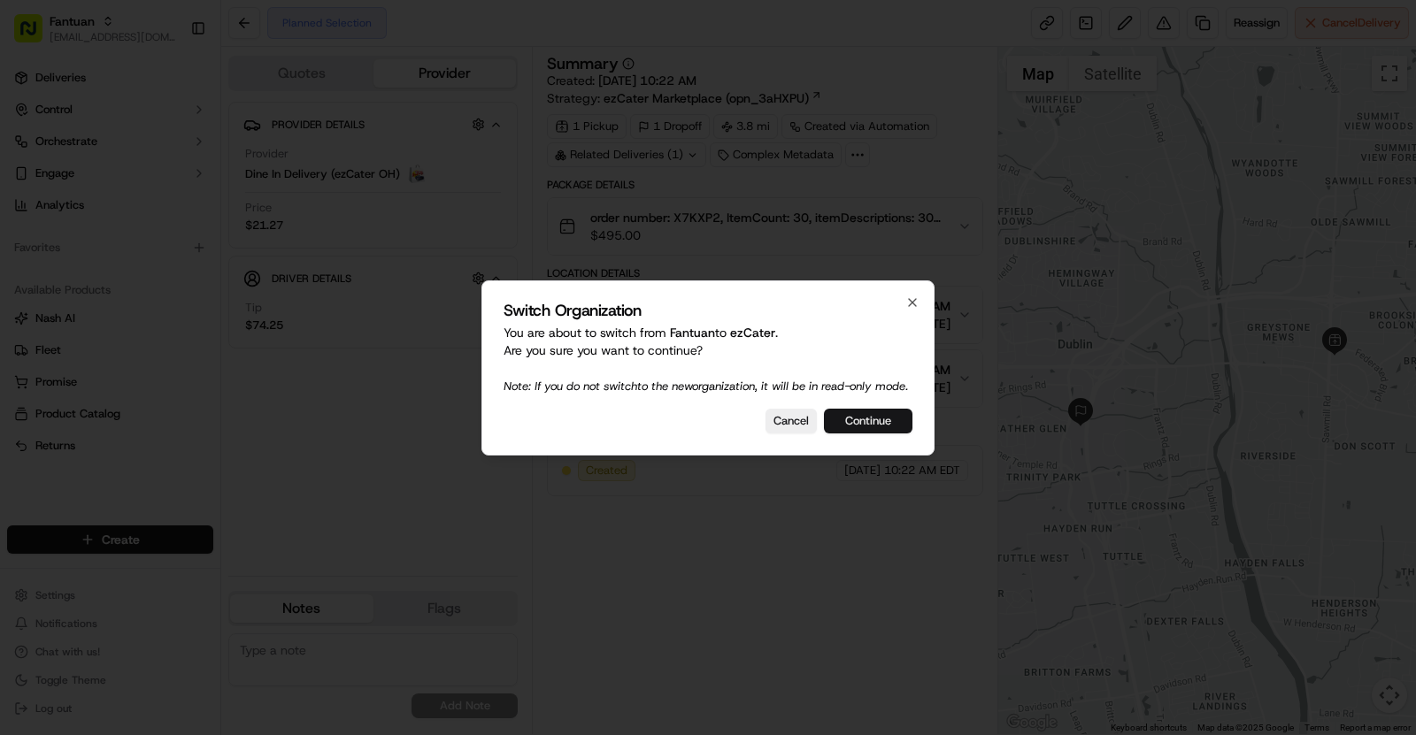
click at [873, 429] on button "Continue" at bounding box center [868, 421] width 88 height 25
